Goal: Browse casually

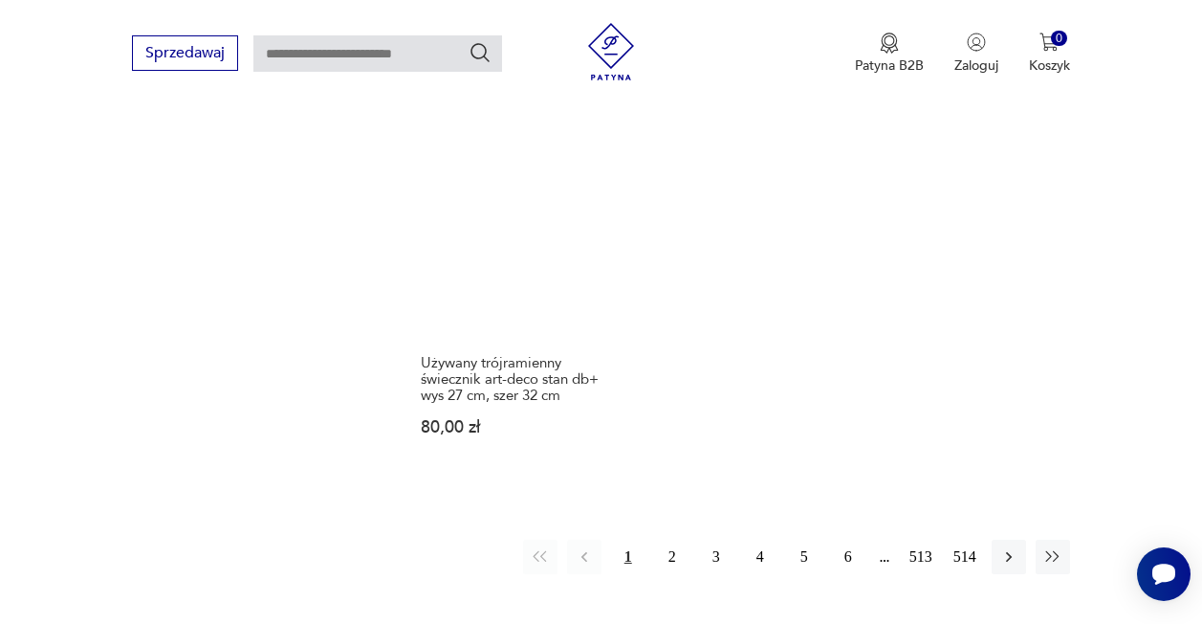
scroll to position [2801, 0]
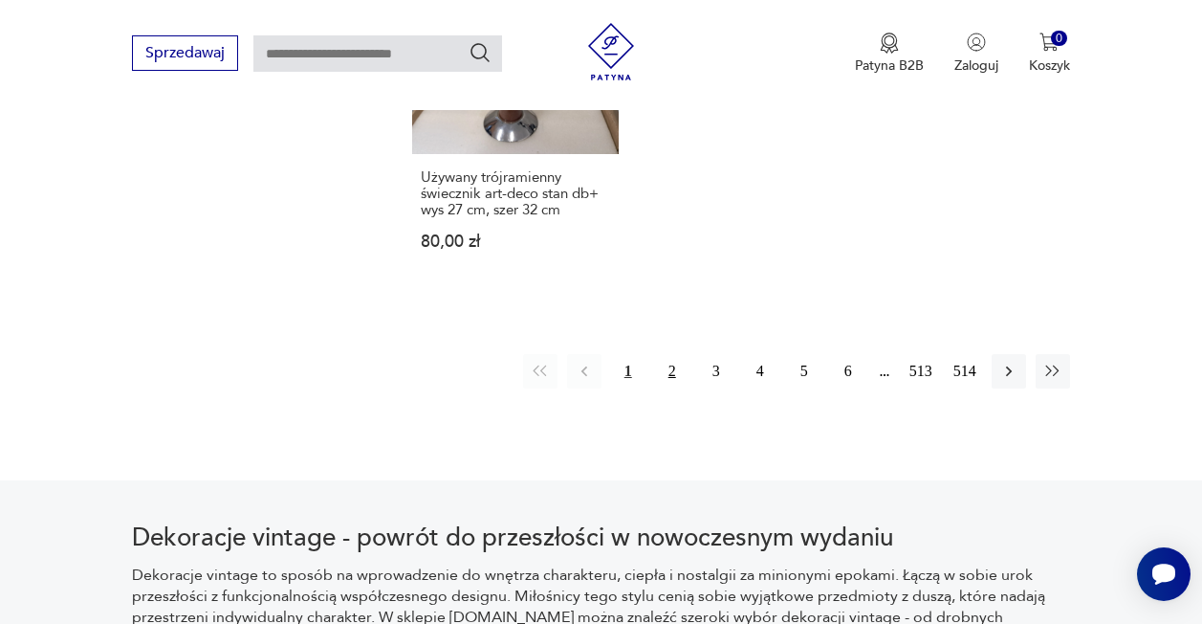
click at [672, 354] on button "2" at bounding box center [672, 371] width 34 height 34
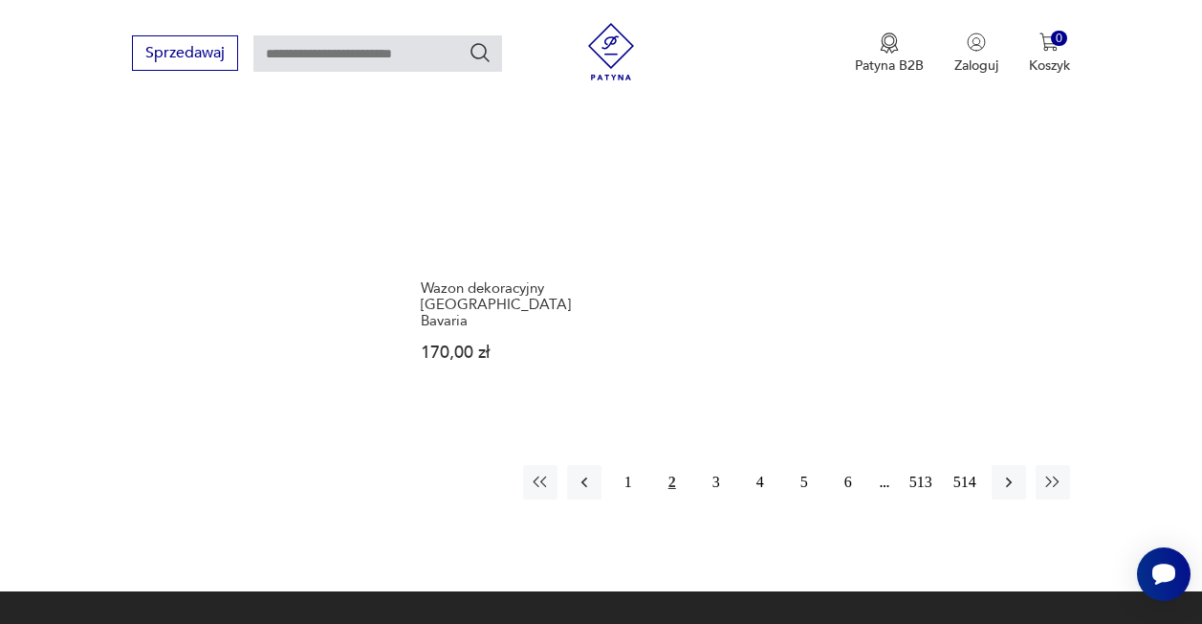
scroll to position [2612, 0]
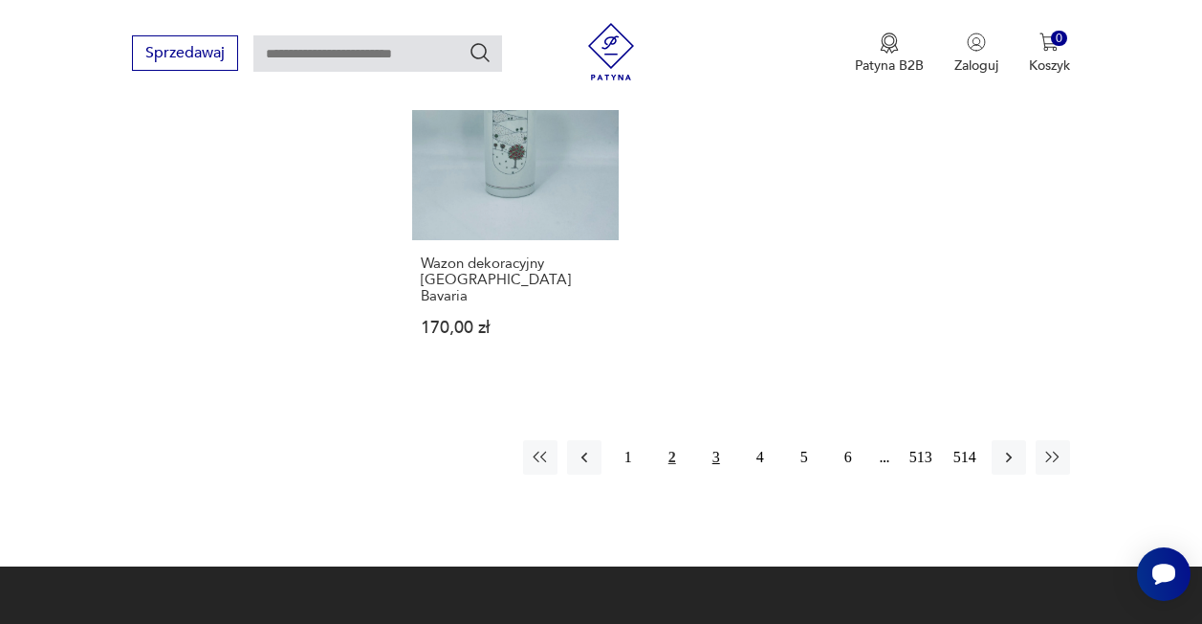
click at [716, 440] on button "3" at bounding box center [716, 457] width 34 height 34
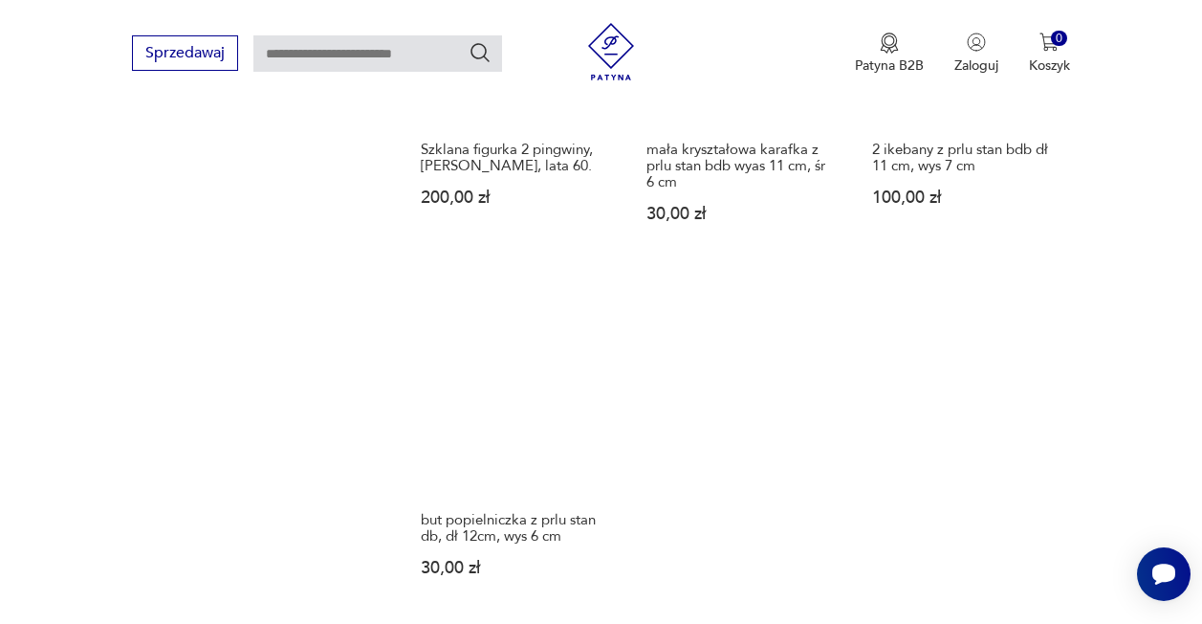
scroll to position [2707, 0]
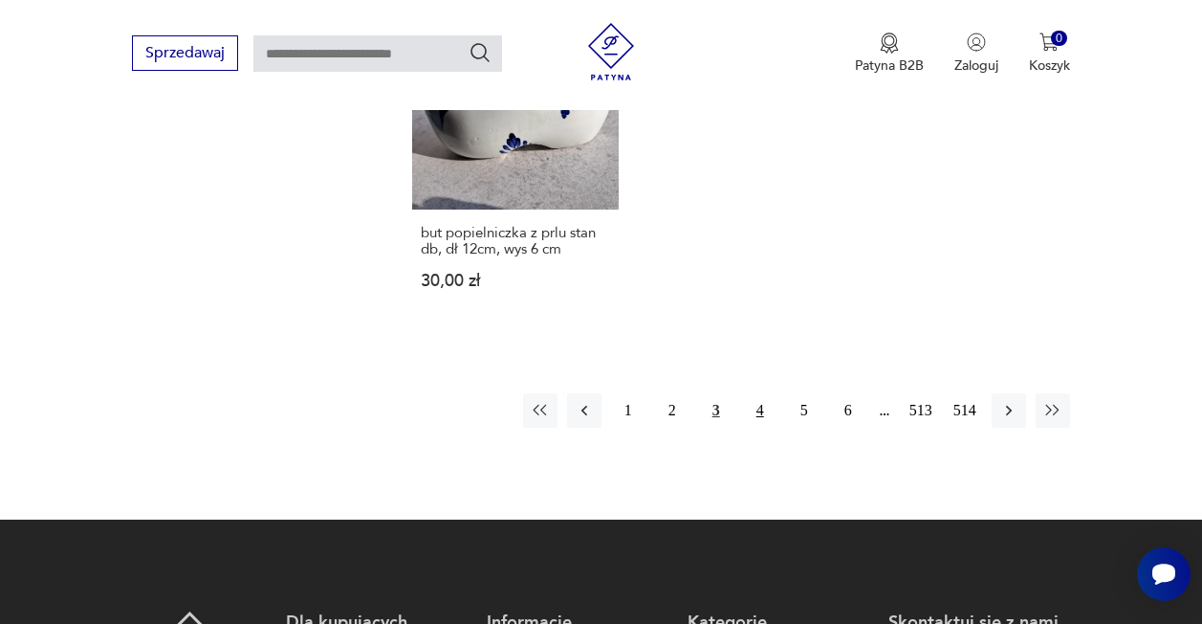
click at [758, 407] on button "4" at bounding box center [760, 410] width 34 height 34
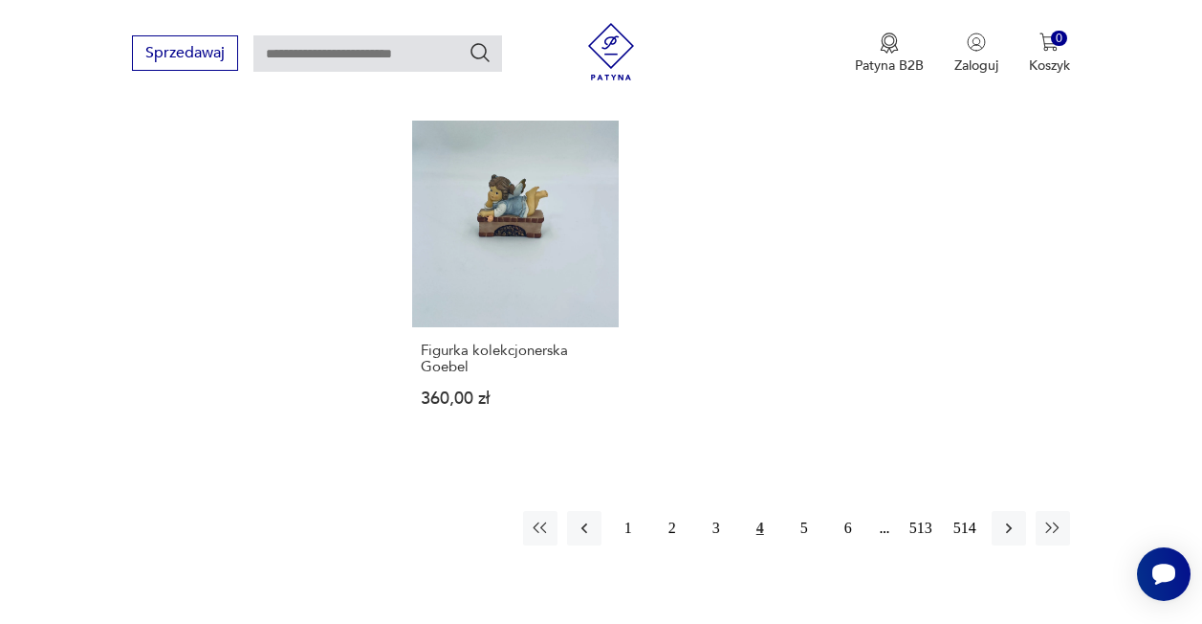
scroll to position [2612, 0]
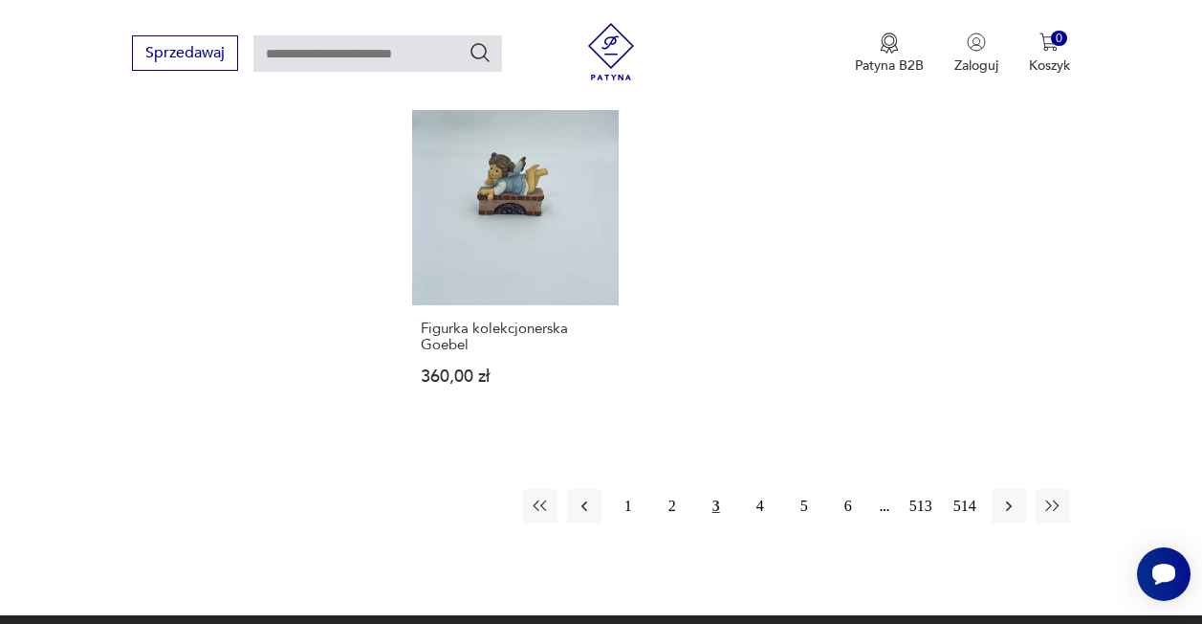
scroll to position [2707, 0]
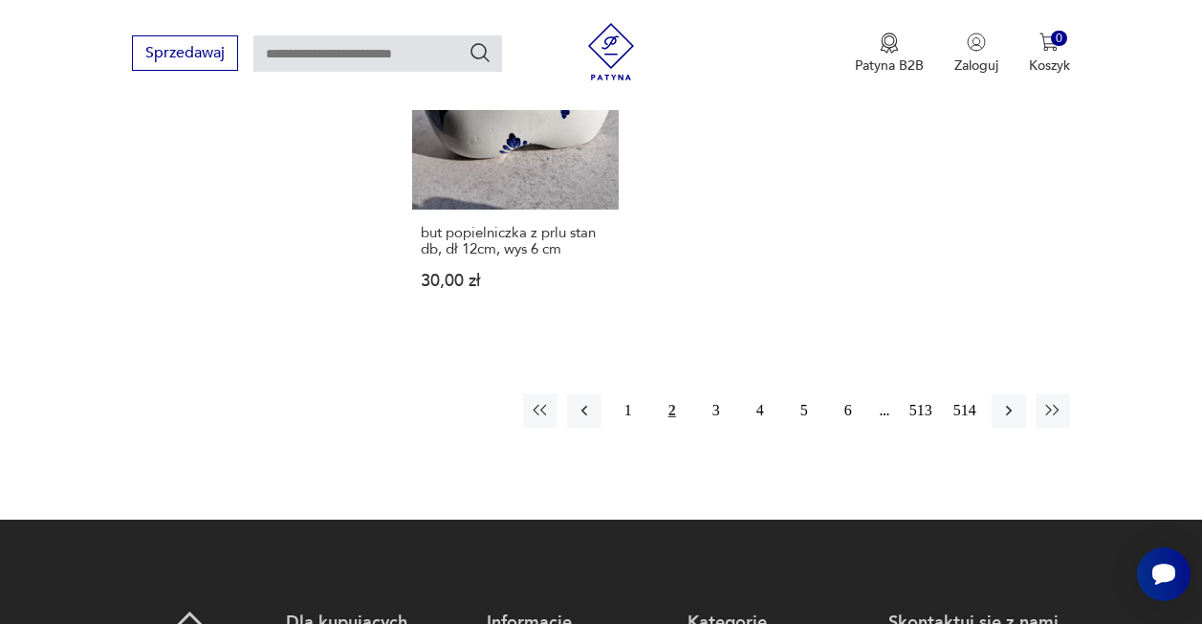
scroll to position [2612, 0]
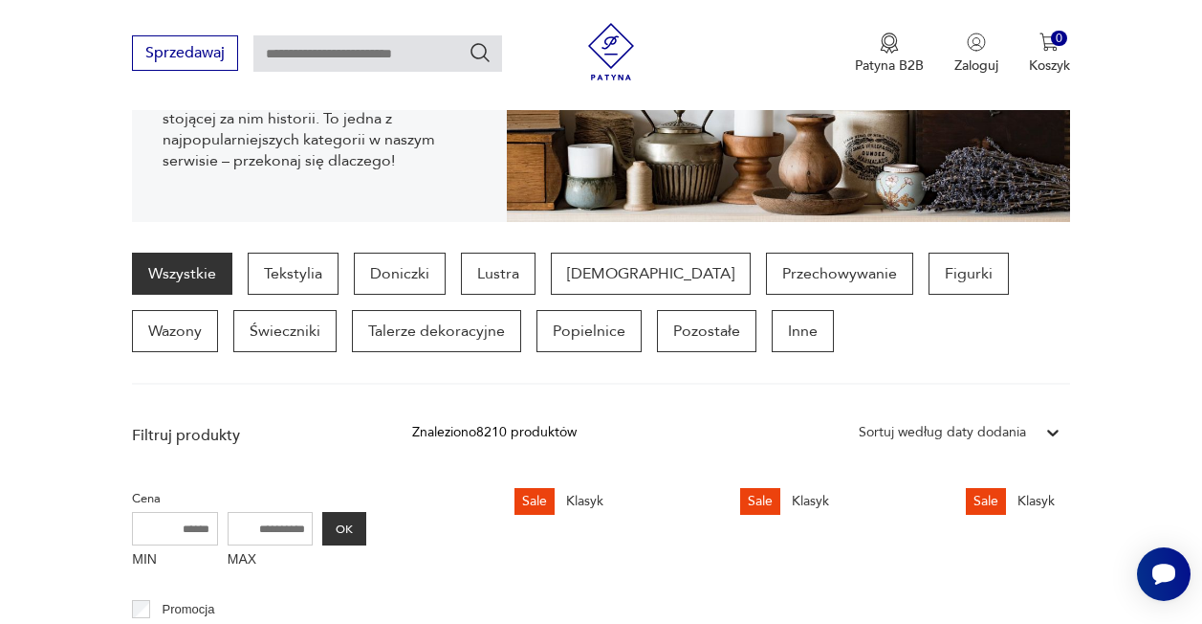
scroll to position [2612, 0]
